Goal: Use online tool/utility: Utilize a website feature to perform a specific function

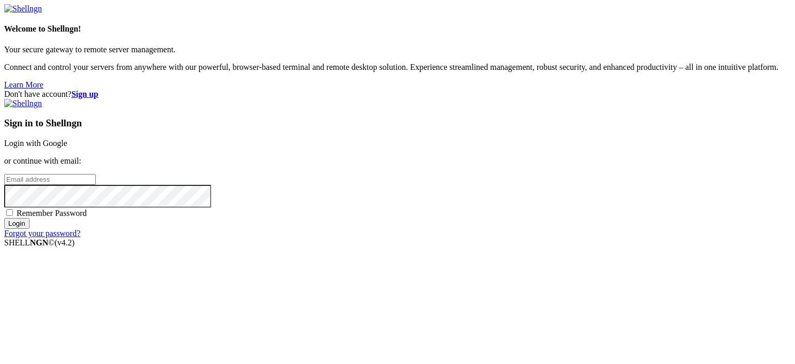
click at [67, 139] on link "Login with Google" at bounding box center [35, 143] width 63 height 9
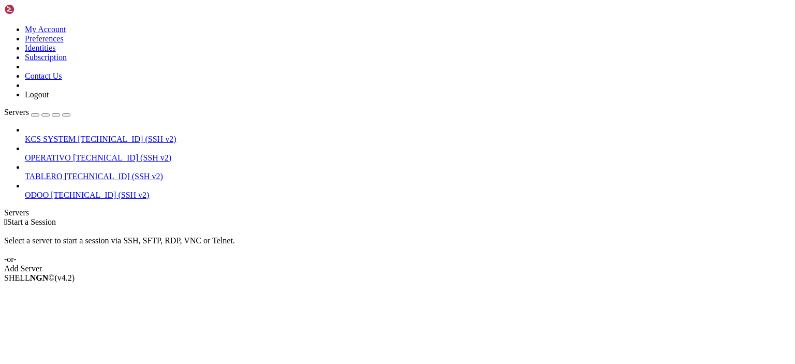
click at [4, 25] on link at bounding box center [4, 25] width 0 height 0
click at [49, 99] on link "Logout" at bounding box center [37, 94] width 24 height 9
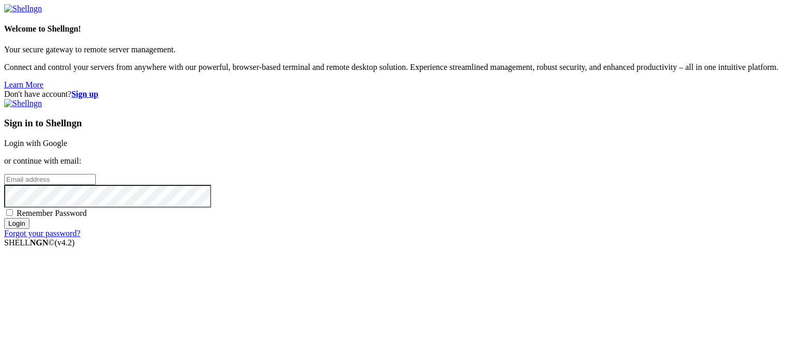
click at [67, 139] on link "Login with Google" at bounding box center [35, 143] width 63 height 9
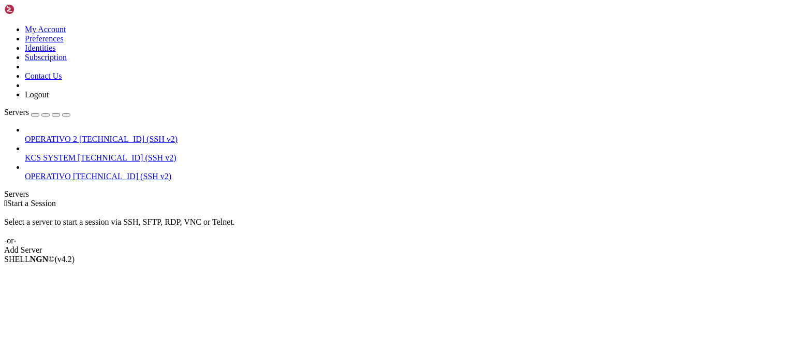
click at [79, 135] on span "51.79.51.144 (SSH v2)" at bounding box center [128, 139] width 98 height 9
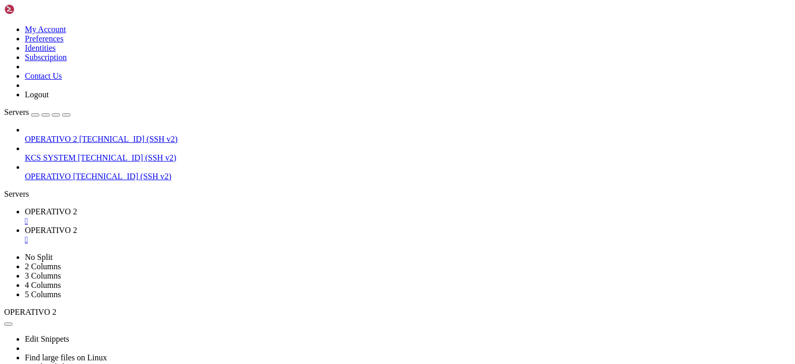
scroll to position [222, 0]
type input "/home/ubuntu/82-app"
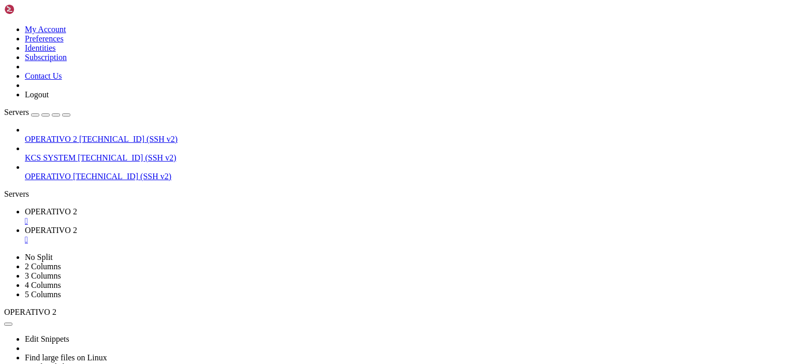
click at [143, 207] on link "OPERATIVO 2 " at bounding box center [408, 216] width 766 height 19
click at [217, 226] on link "OPERATIVO 2 " at bounding box center [408, 235] width 766 height 19
click at [180, 207] on link "OPERATIVO 2 " at bounding box center [408, 216] width 766 height 19
click at [202, 216] on div "" at bounding box center [408, 220] width 766 height 9
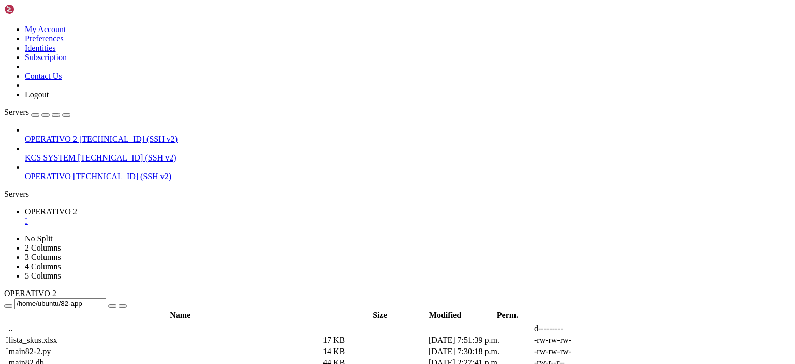
click at [202, 216] on div "" at bounding box center [408, 220] width 766 height 9
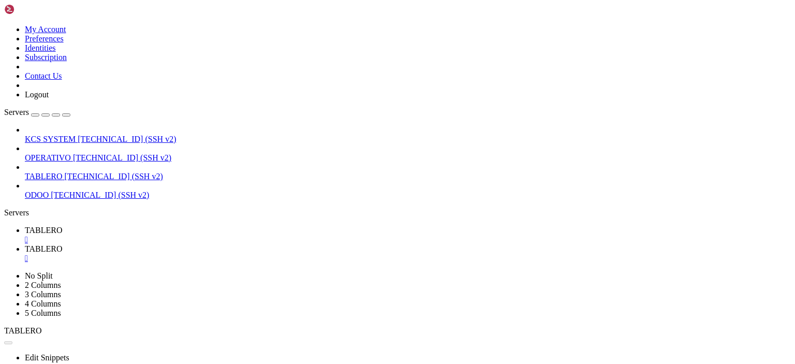
click at [187, 235] on div "" at bounding box center [408, 239] width 766 height 9
click at [187, 254] on div "" at bounding box center [408, 258] width 766 height 9
